Goal: Information Seeking & Learning: Understand process/instructions

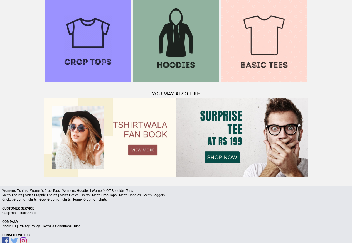
scroll to position [538, 0]
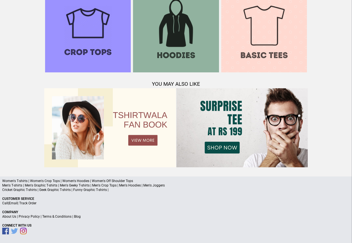
click at [56, 216] on link "Terms & Conditions" at bounding box center [56, 217] width 29 height 4
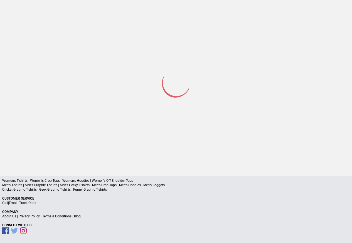
scroll to position [26, 0]
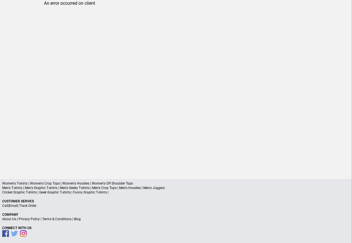
scroll to position [26, 0]
